Goal: Task Accomplishment & Management: Manage account settings

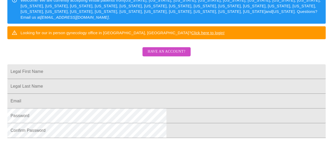
scroll to position [85, 0]
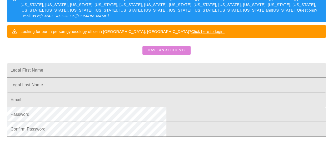
click at [167, 54] on span "Have an account?" at bounding box center [166, 50] width 38 height 7
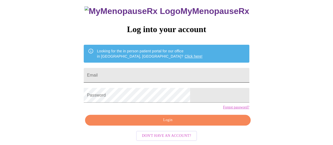
click at [159, 68] on input "Email" at bounding box center [166, 75] width 165 height 15
type input "[EMAIL_ADDRESS][DOMAIN_NAME]"
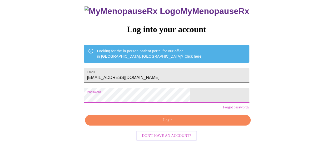
click at [152, 122] on span "Login" at bounding box center [167, 120] width 153 height 7
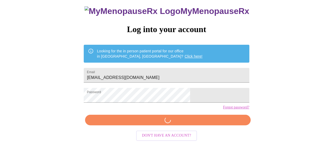
scroll to position [40, 0]
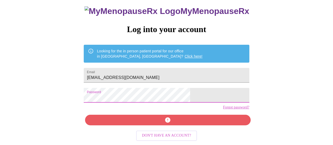
click at [155, 124] on div "MyMenopauseRx Log into your account Looking for the in person patient portal fo…" at bounding box center [166, 70] width 176 height 145
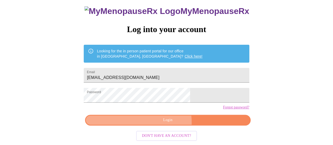
click at [155, 123] on span "Login" at bounding box center [167, 120] width 153 height 7
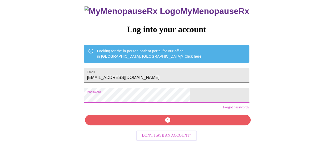
click at [94, 92] on div "MyMenopauseRx Log into your account Looking for the in person patient portal fo…" at bounding box center [166, 56] width 328 height 174
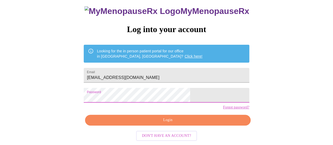
click at [121, 121] on span "Login" at bounding box center [167, 120] width 153 height 7
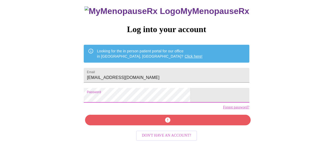
click at [84, 104] on div "MyMenopauseRx Log into your account Looking for the in person patient portal fo…" at bounding box center [166, 56] width 328 height 174
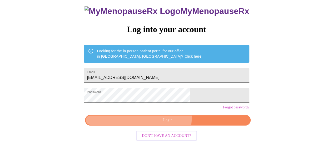
click at [153, 120] on span "Login" at bounding box center [167, 120] width 153 height 7
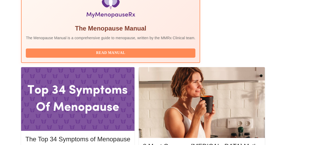
scroll to position [202, 0]
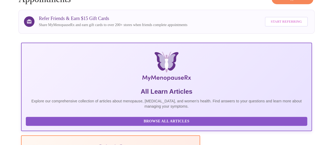
scroll to position [0, 0]
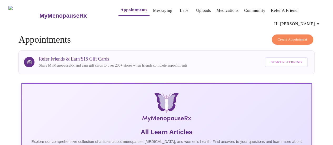
click at [155, 14] on link "Messaging" at bounding box center [162, 10] width 19 height 7
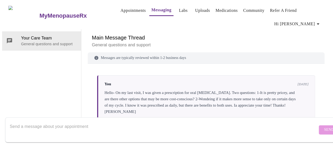
scroll to position [249, 0]
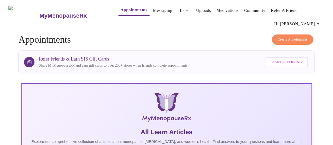
click at [127, 16] on button "Appointments" at bounding box center [133, 10] width 31 height 11
click at [127, 15] on button "Appointments" at bounding box center [133, 10] width 31 height 11
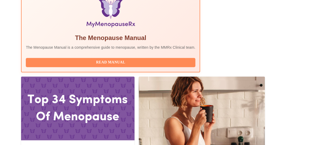
scroll to position [202, 0]
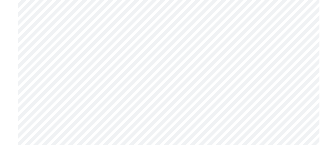
scroll to position [2017, 0]
